Goal: Entertainment & Leisure: Consume media (video, audio)

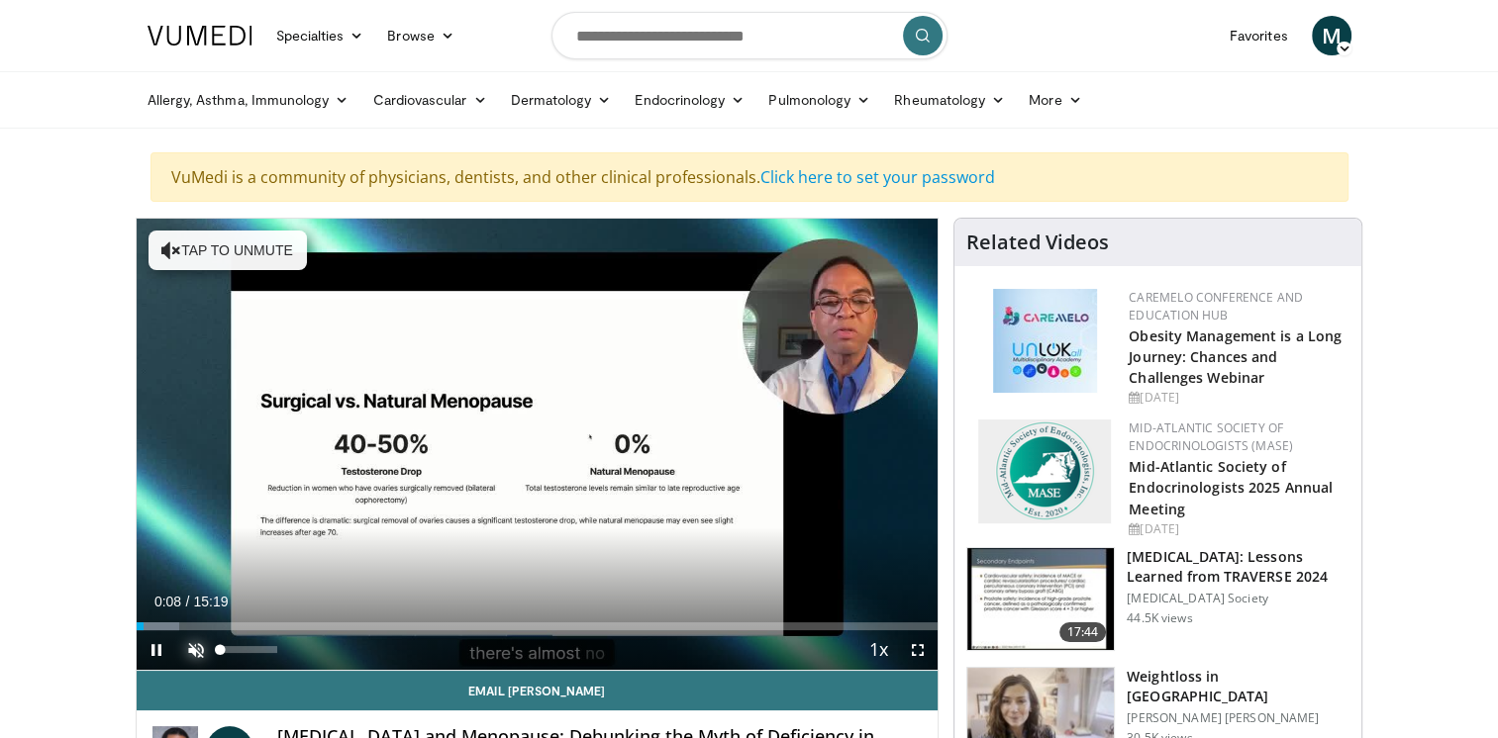
click at [194, 650] on span "Video Player" at bounding box center [196, 651] width 40 height 40
drag, startPoint x: 147, startPoint y: 626, endPoint x: 162, endPoint y: 628, distance: 15.0
click at [167, 628] on div "Progress Bar" at bounding box center [168, 627] width 2 height 8
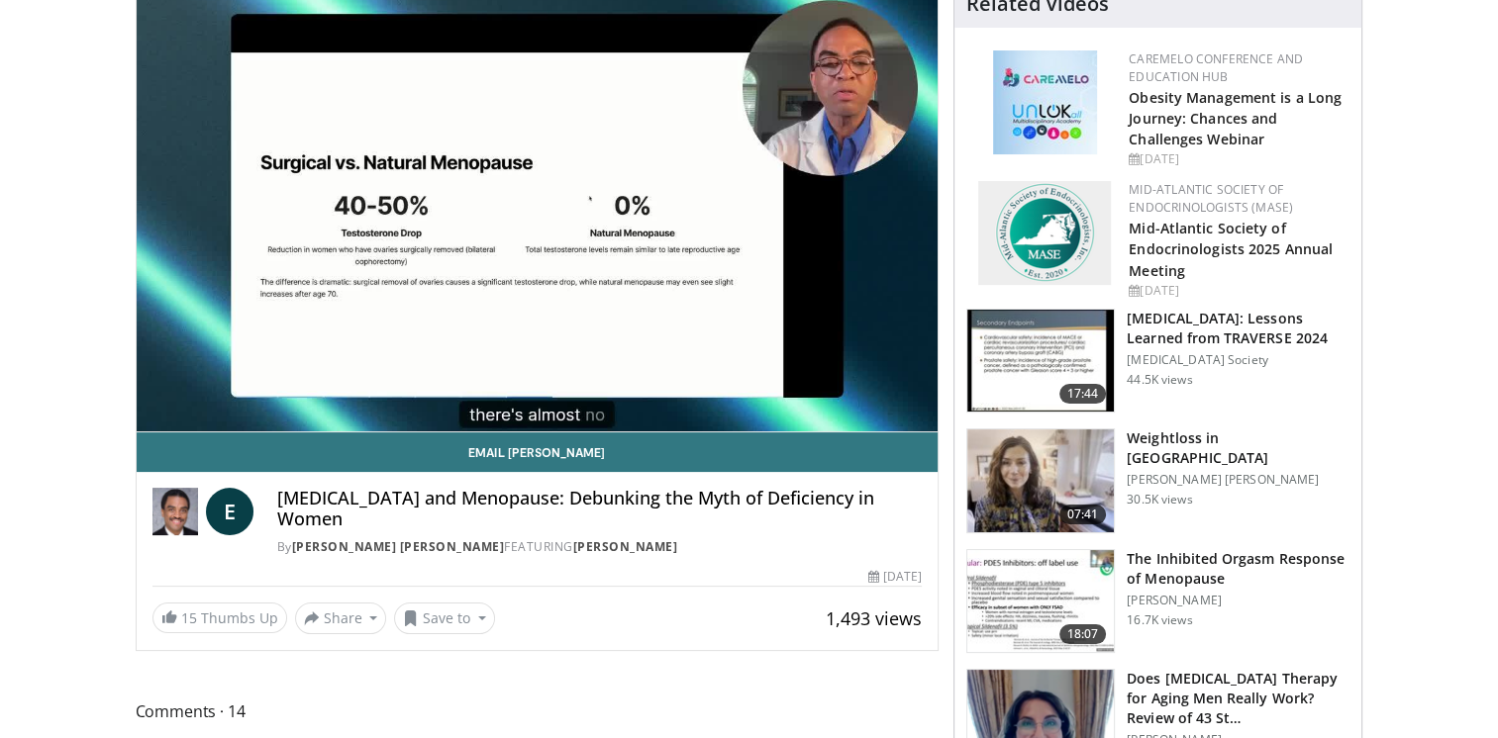
scroll to position [245, 0]
